Goal: Task Accomplishment & Management: Complete application form

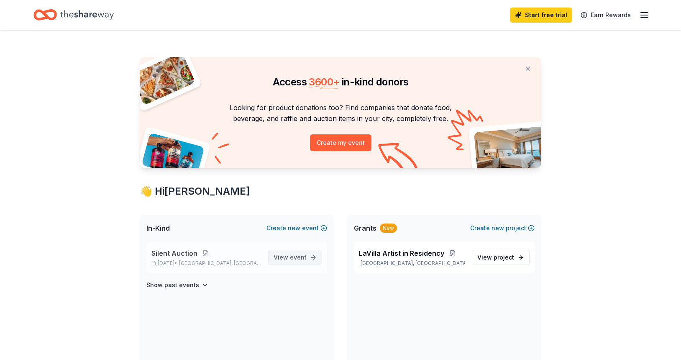
click at [303, 257] on span "event" at bounding box center [298, 257] width 17 height 7
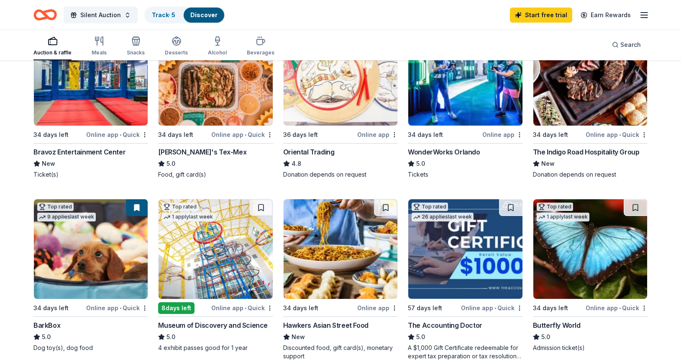
scroll to position [144, 0]
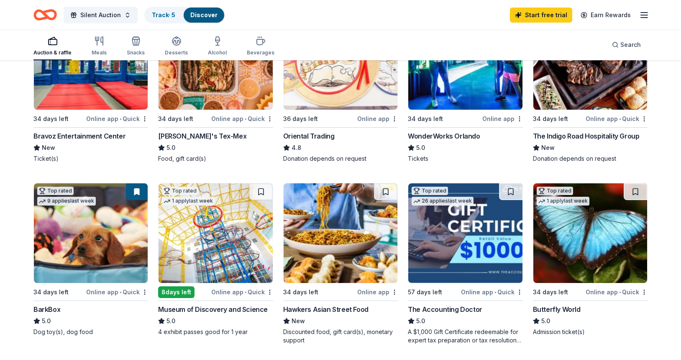
click at [83, 225] on img at bounding box center [91, 233] width 114 height 100
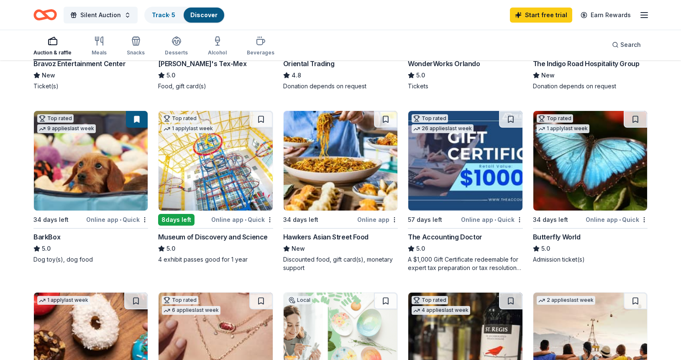
click at [215, 182] on img at bounding box center [216, 161] width 114 height 100
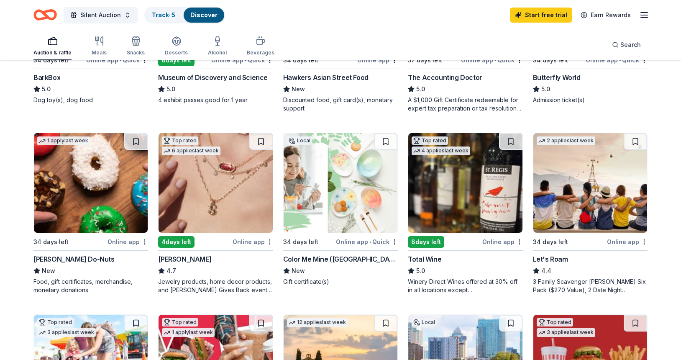
scroll to position [406, 0]
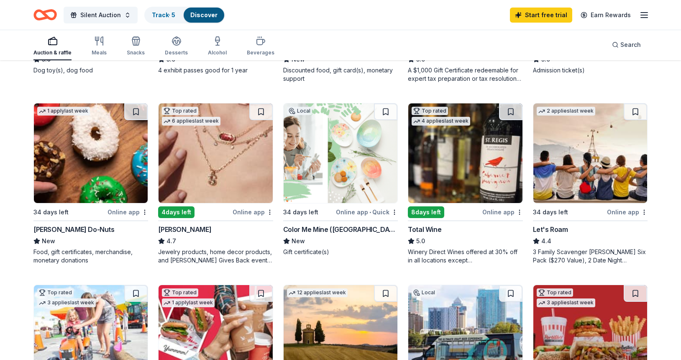
click at [212, 150] on img at bounding box center [216, 153] width 114 height 100
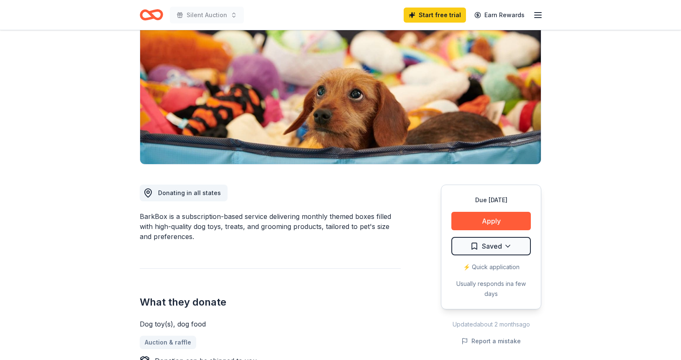
scroll to position [90, 0]
click at [500, 220] on button "Apply" at bounding box center [492, 220] width 80 height 18
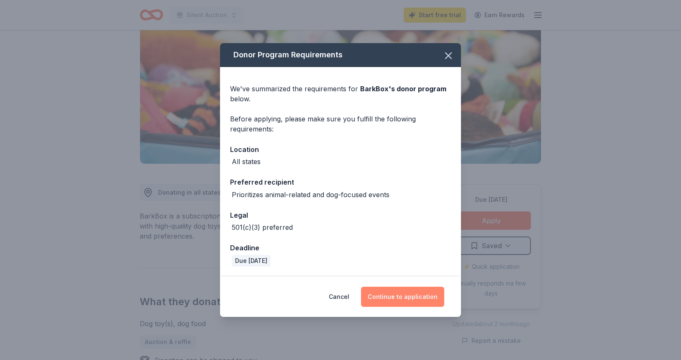
click at [413, 302] on button "Continue to application" at bounding box center [402, 297] width 83 height 20
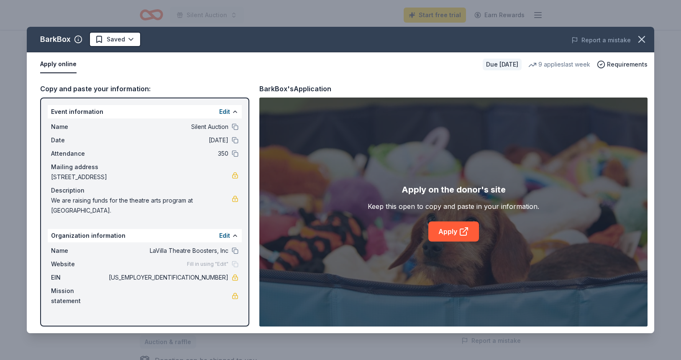
drag, startPoint x: 229, startPoint y: 277, endPoint x: 200, endPoint y: 277, distance: 29.3
click at [200, 277] on div "EIN 99-4109736" at bounding box center [145, 277] width 188 height 10
drag, startPoint x: 193, startPoint y: 277, endPoint x: 229, endPoint y: 279, distance: 35.6
click at [229, 279] on div "EIN 99-4109736" at bounding box center [145, 277] width 188 height 10
click at [446, 231] on link "Apply" at bounding box center [454, 231] width 51 height 20
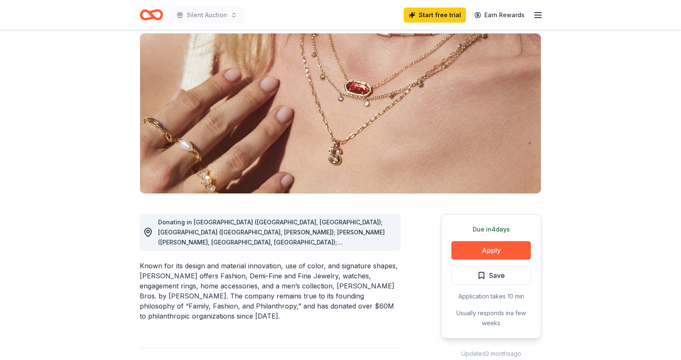
scroll to position [61, 0]
click at [495, 249] on button "Apply" at bounding box center [492, 250] width 80 height 18
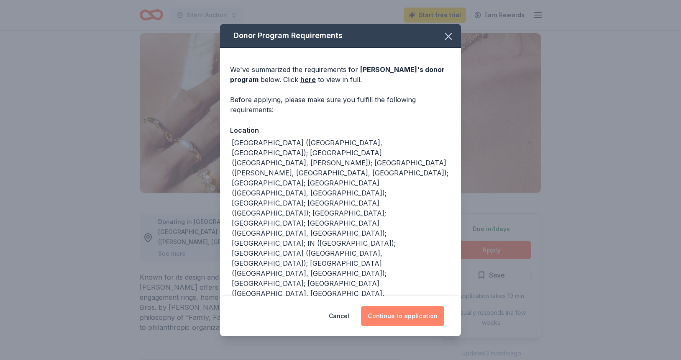
click at [402, 315] on button "Continue to application" at bounding box center [402, 316] width 83 height 20
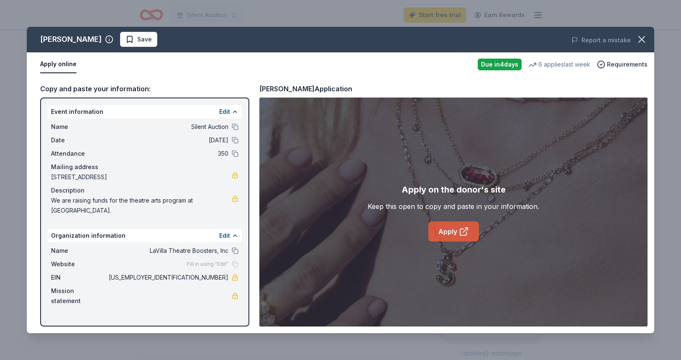
click at [450, 236] on link "Apply" at bounding box center [454, 231] width 51 height 20
click at [445, 232] on link "Apply" at bounding box center [454, 231] width 51 height 20
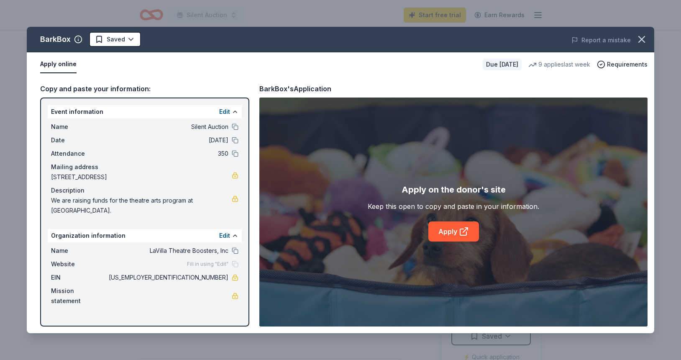
scroll to position [90, 0]
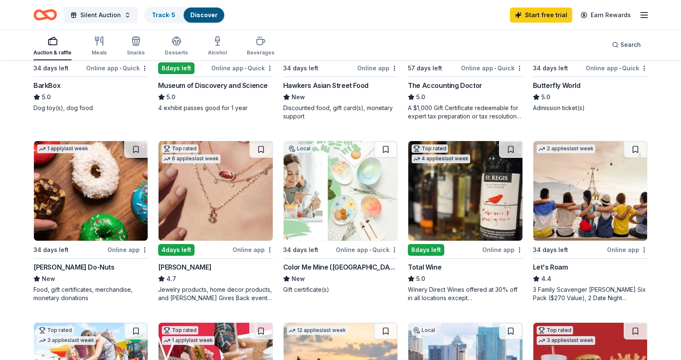
scroll to position [368, 0]
click at [452, 198] on img at bounding box center [466, 191] width 114 height 100
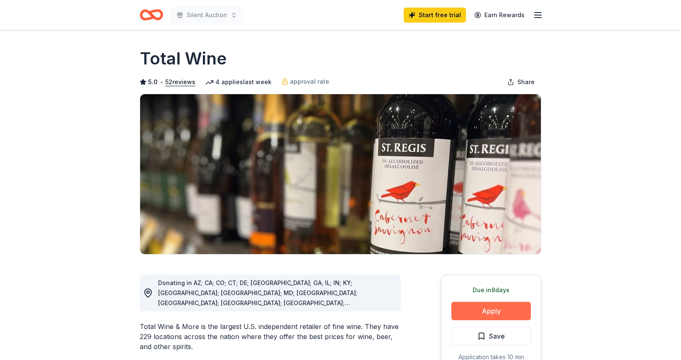
click at [499, 308] on button "Apply" at bounding box center [492, 311] width 80 height 18
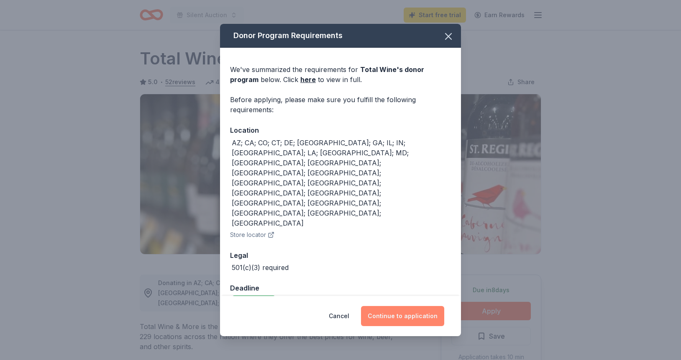
click at [401, 306] on button "Continue to application" at bounding box center [402, 316] width 83 height 20
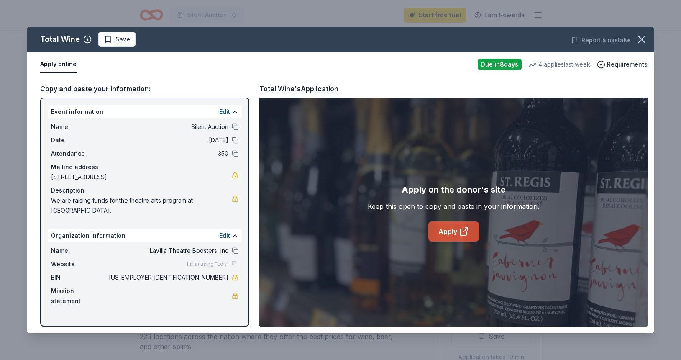
click at [450, 236] on link "Apply" at bounding box center [454, 231] width 51 height 20
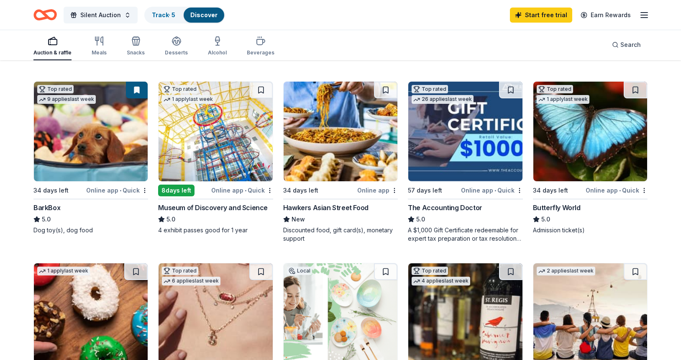
scroll to position [246, 0]
click at [91, 317] on img at bounding box center [91, 313] width 114 height 100
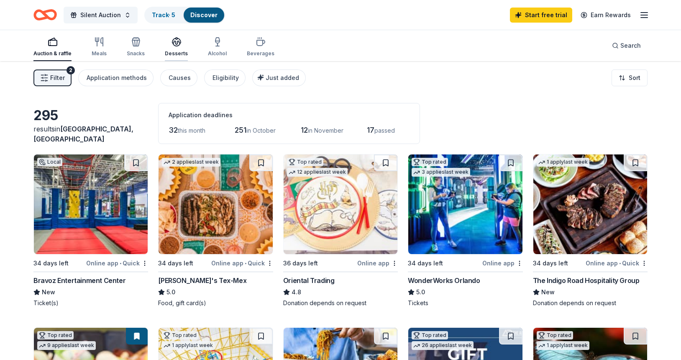
scroll to position [0, 0]
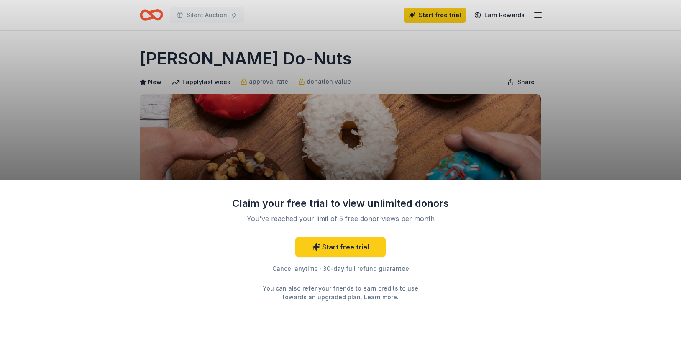
click at [568, 153] on div "Claim your free trial to view unlimited donors You've reached your limit of 5 f…" at bounding box center [340, 180] width 681 height 360
